Goal: Information Seeking & Learning: Learn about a topic

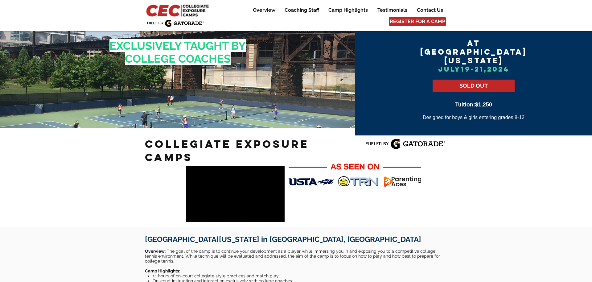
click at [186, 20] on img at bounding box center [175, 22] width 57 height 7
click at [195, 9] on img at bounding box center [178, 10] width 67 height 14
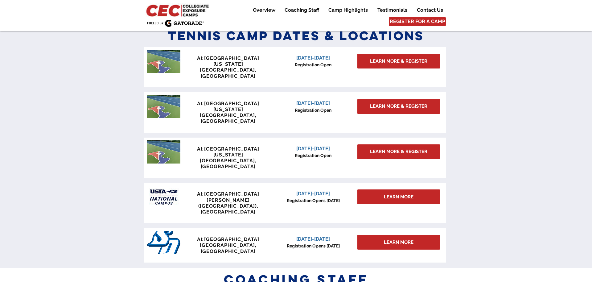
scroll to position [522, 0]
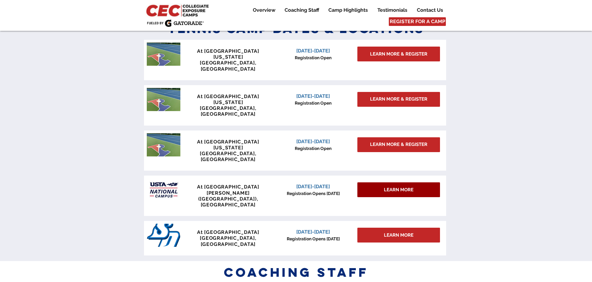
click at [396, 186] on span "LEARN MORE" at bounding box center [399, 189] width 30 height 6
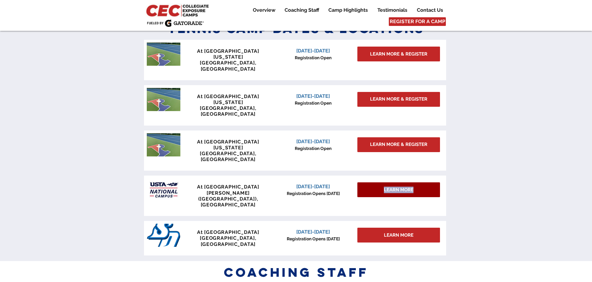
click at [396, 186] on span "LEARN MORE" at bounding box center [399, 189] width 30 height 6
click at [412, 186] on span "LEARN MORE" at bounding box center [399, 189] width 30 height 6
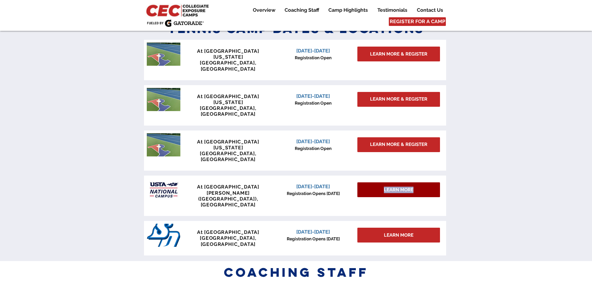
click at [412, 186] on span "LEARN MORE" at bounding box center [399, 189] width 30 height 6
